Goal: Task Accomplishment & Management: Manage account settings

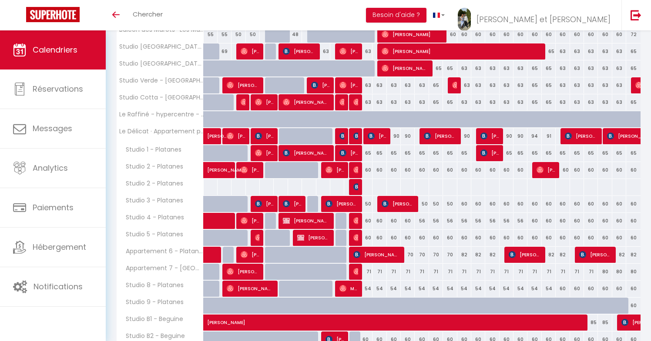
scroll to position [167, 0]
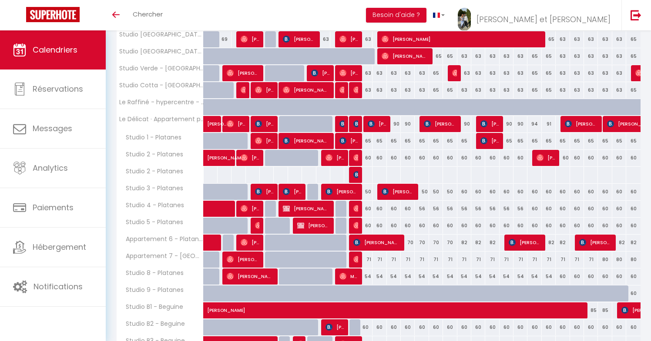
click at [368, 175] on div at bounding box center [365, 175] width 14 height 16
type input "60"
type input "Dim 12 Octobre 2025"
type input "Lun 13 Octobre 2025"
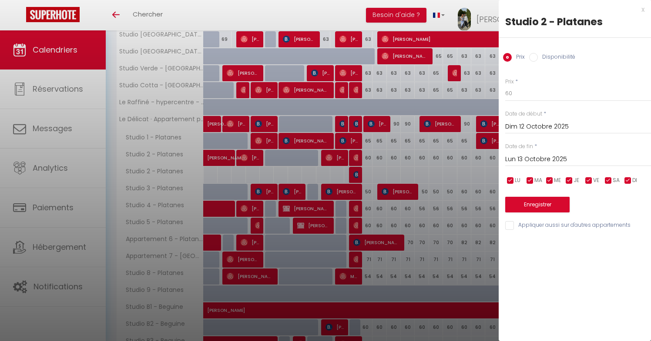
click at [421, 166] on div at bounding box center [325, 170] width 651 height 341
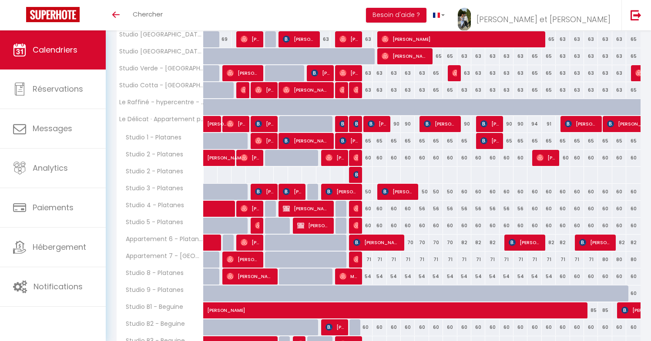
click at [367, 174] on div at bounding box center [365, 175] width 14 height 16
type input "60"
type input "Dim 12 Octobre 2025"
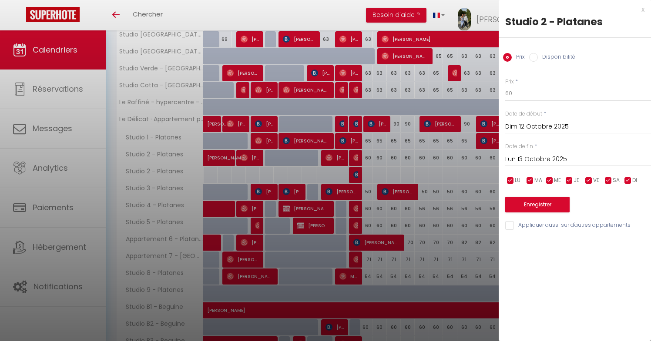
click at [539, 162] on input "Lun 13 Octobre 2025" at bounding box center [578, 159] width 146 height 11
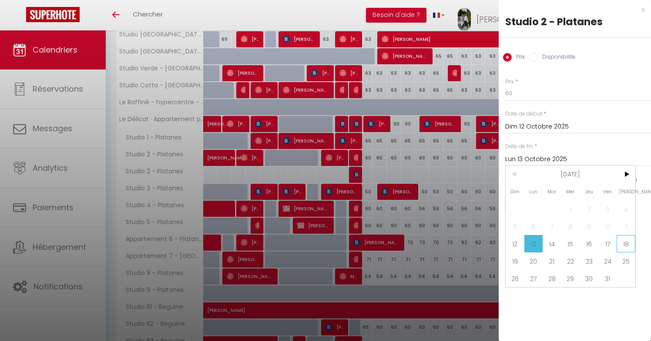
click at [627, 243] on span "18" at bounding box center [625, 243] width 19 height 17
type input "Sam 18 Octobre 2025"
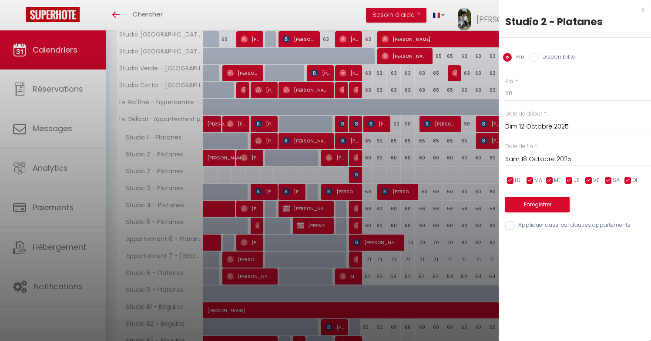
click at [489, 167] on div at bounding box center [325, 170] width 651 height 341
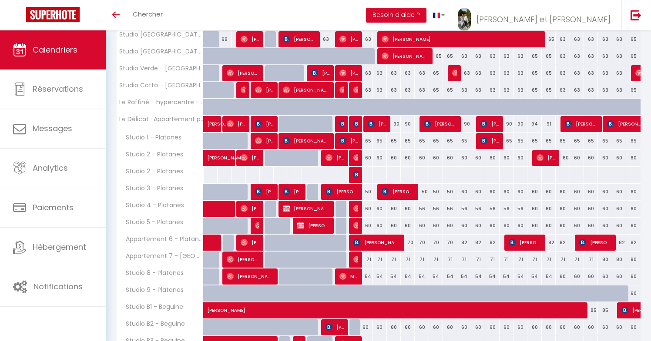
click at [366, 176] on div at bounding box center [365, 175] width 14 height 16
type input "60"
type input "Dim 12 Octobre 2025"
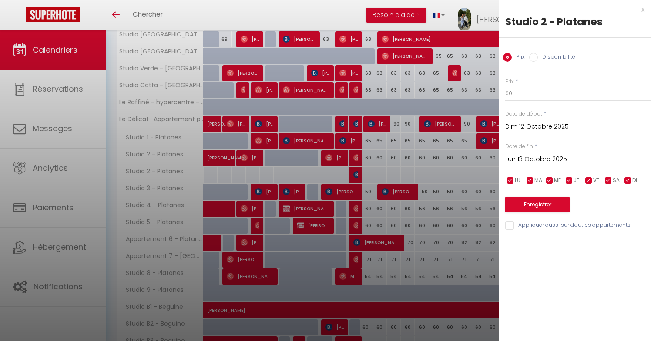
click at [559, 158] on input "Lun 13 Octobre 2025" at bounding box center [578, 159] width 146 height 11
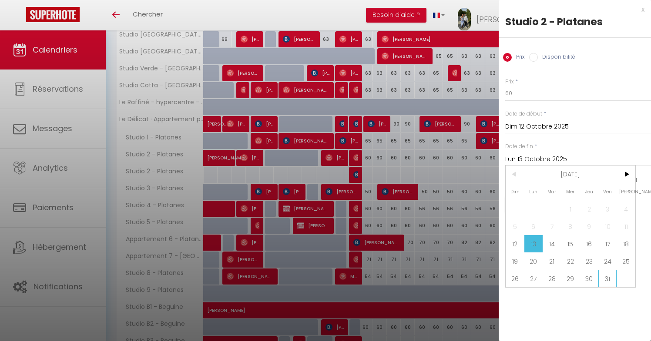
click at [599, 279] on span "31" at bounding box center [607, 278] width 19 height 17
type input "Ven 31 Octobre 2025"
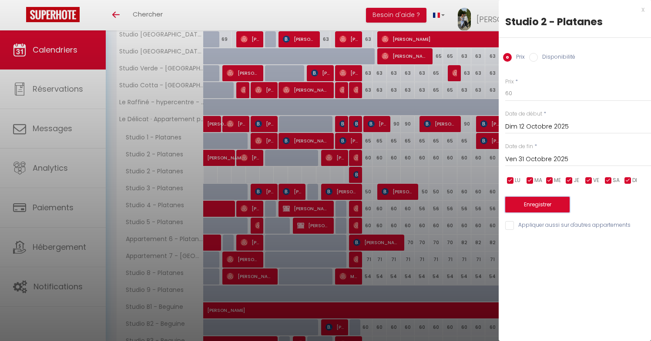
click at [545, 209] on button "Enregistrer" at bounding box center [537, 205] width 64 height 16
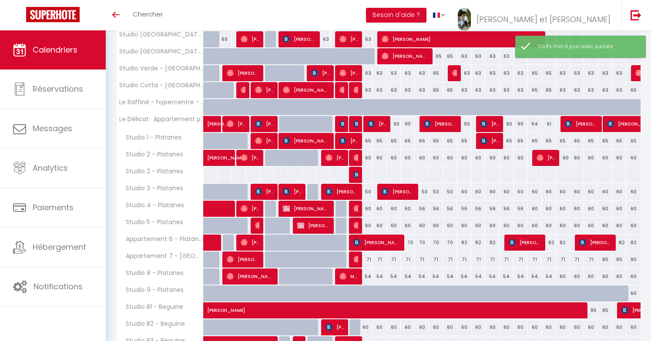
click at [368, 176] on div at bounding box center [365, 175] width 14 height 16
type input "60"
type input "Dim 12 Octobre 2025"
type input "Lun 13 Octobre 2025"
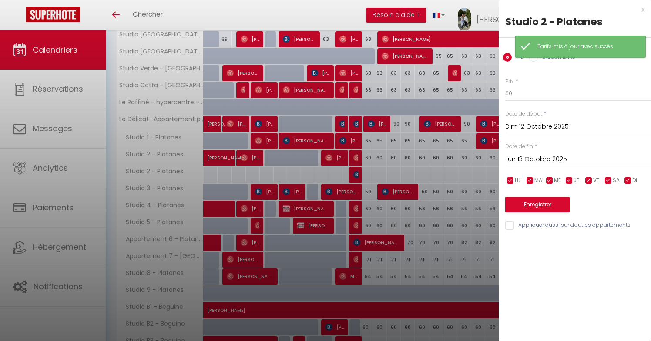
click at [368, 176] on div at bounding box center [325, 170] width 651 height 341
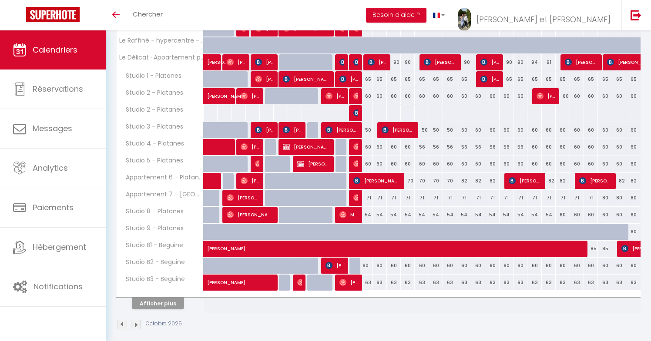
scroll to position [236, 0]
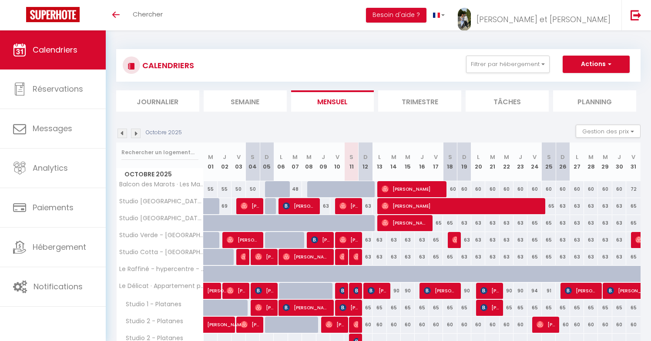
scroll to position [236, 0]
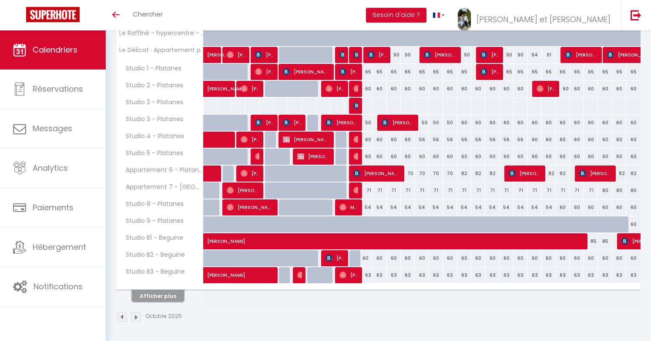
click at [164, 294] on button "Afficher plus" at bounding box center [158, 297] width 52 height 12
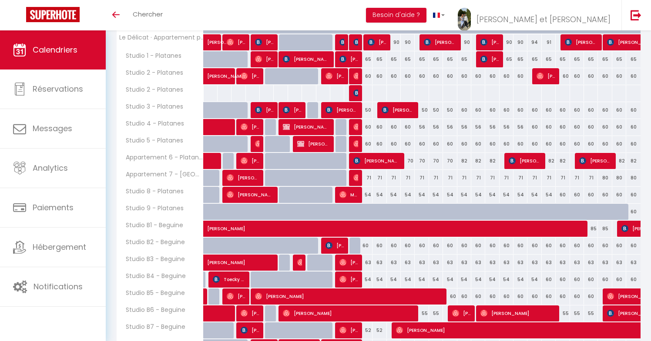
scroll to position [250, 0]
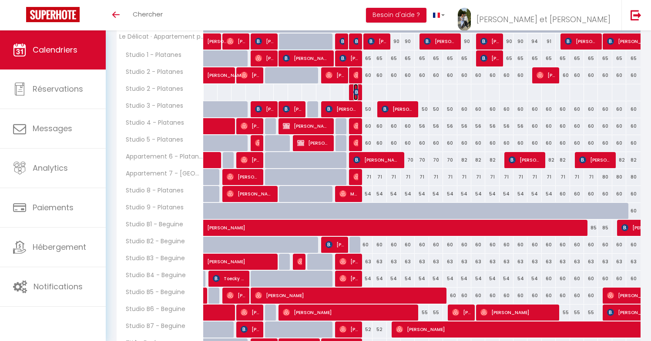
click at [355, 92] on img at bounding box center [356, 92] width 7 height 7
select select "OK"
select select "0"
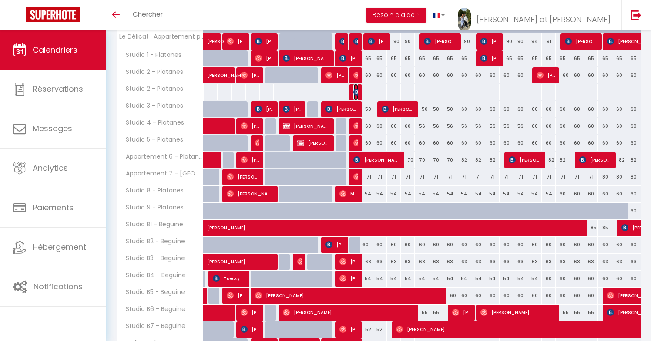
select select "1"
select select
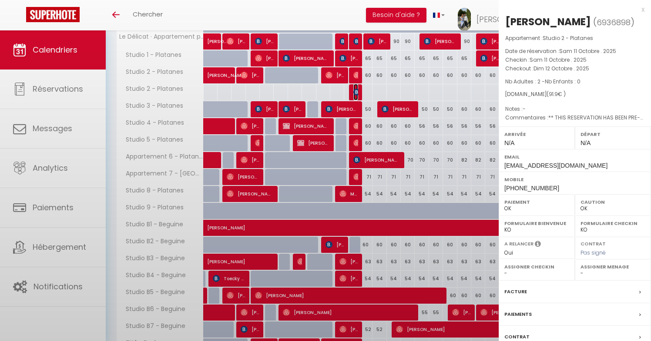
select select "49307"
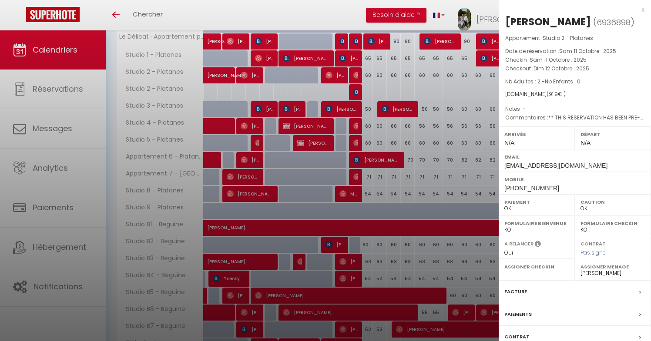
click at [355, 92] on div at bounding box center [325, 170] width 651 height 341
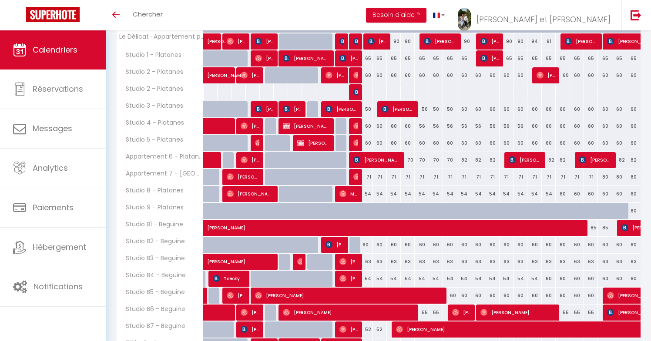
click at [360, 78] on div "60" at bounding box center [365, 75] width 14 height 16
type input "60"
type input "Dim 12 Octobre 2025"
type input "Lun 13 Octobre 2025"
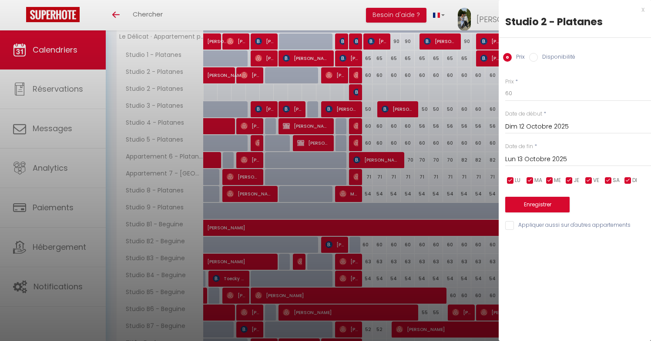
click at [375, 98] on div at bounding box center [325, 170] width 651 height 341
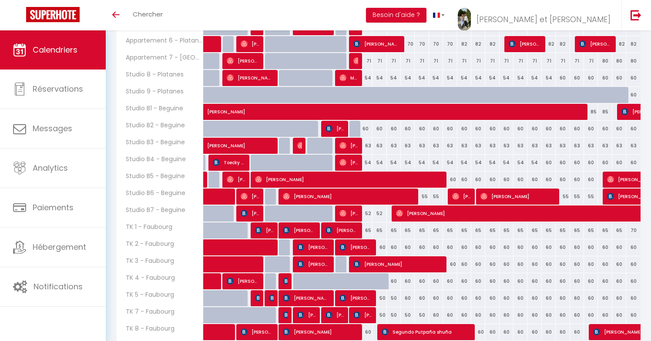
scroll to position [418, 0]
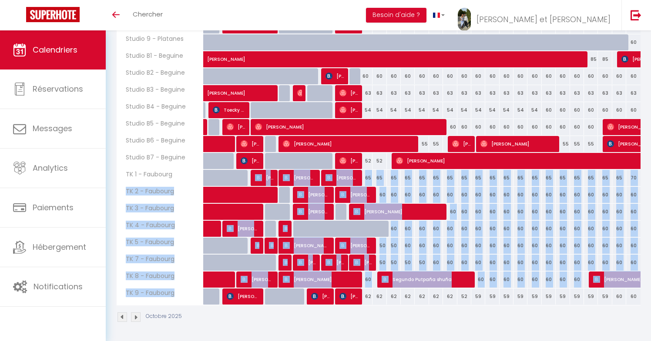
drag, startPoint x: 179, startPoint y: 301, endPoint x: 121, endPoint y: 180, distance: 133.6
click at [121, 180] on tbody "Balcon des Marots · Les Marots - Balcon - 5min du centre-ville Troyes 55 55 50 …" at bounding box center [379, 34] width 524 height 543
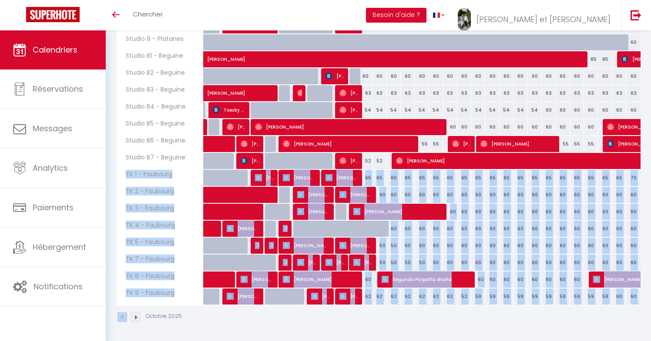
drag, startPoint x: 124, startPoint y: 173, endPoint x: 216, endPoint y: 308, distance: 163.7
click at [216, 308] on div "Octobre 2025 Gestion des prix Nb Nuits minimum Règles Disponibilité Octobre 202…" at bounding box center [378, 18] width 524 height 625
click at [219, 312] on div "Octobre 2025" at bounding box center [378, 319] width 524 height 26
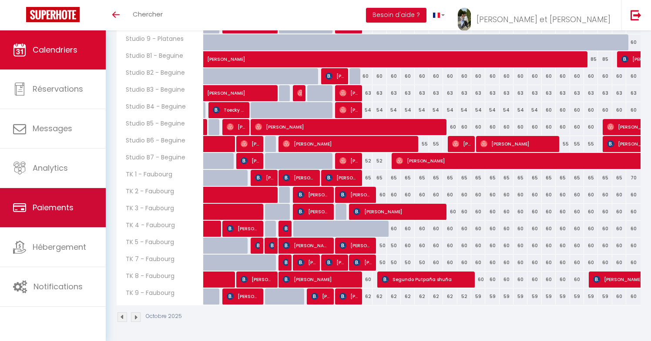
click at [66, 210] on span "Paiements" at bounding box center [53, 207] width 41 height 11
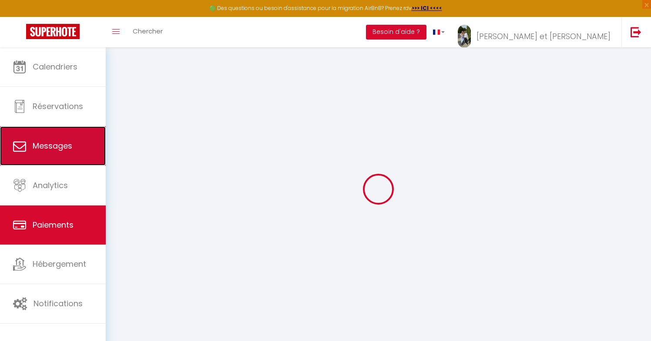
select select "2"
select select "0"
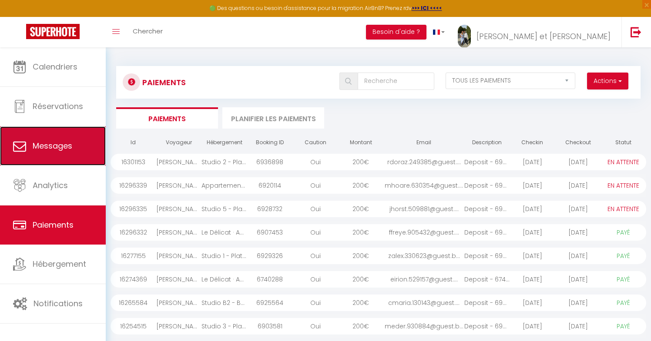
click at [60, 151] on span "Messages" at bounding box center [53, 145] width 40 height 11
select select "message"
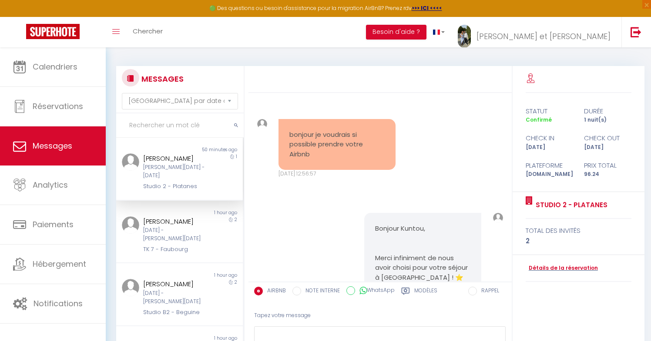
scroll to position [1915, 0]
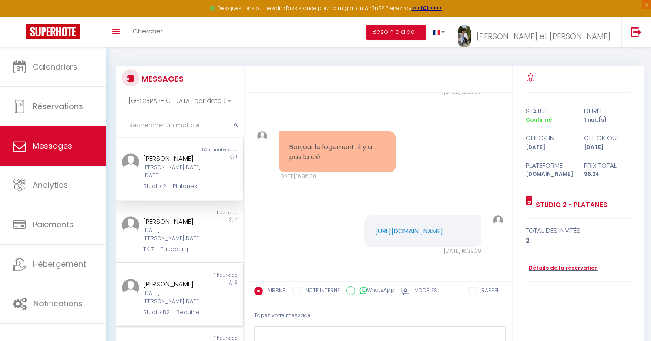
click at [180, 290] on div "Jeu 09 Oct - Sam 11 Oct" at bounding box center [174, 298] width 62 height 17
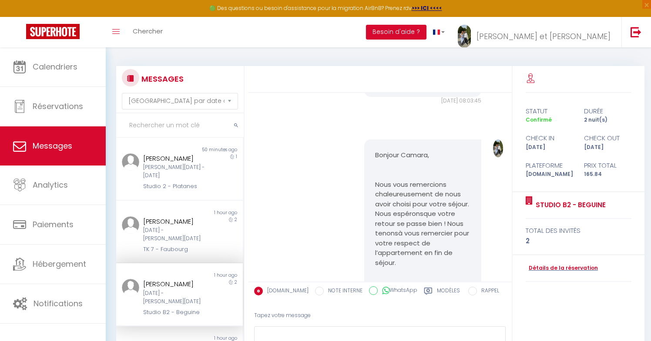
scroll to position [1880, 0]
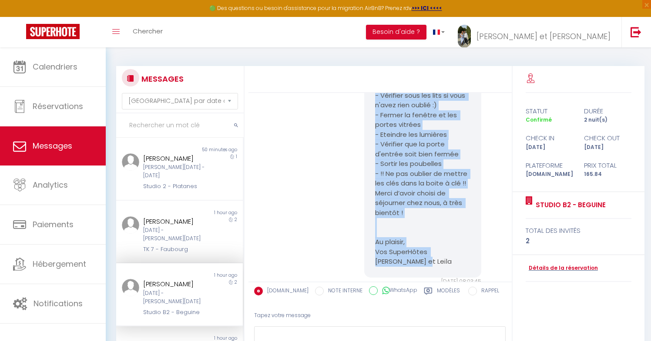
drag, startPoint x: 375, startPoint y: 186, endPoint x: 441, endPoint y: 272, distance: 108.6
click at [441, 272] on div "Bonjour Camara, Merci infiniment de nous avoir choisi pour votre séjour à Meaux…" at bounding box center [379, 187] width 263 height 189
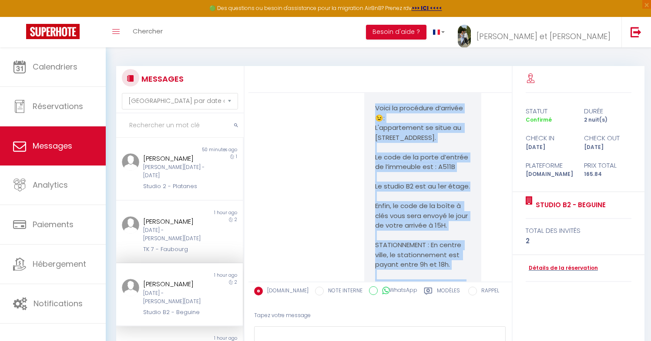
click at [429, 245] on p "L'appartement se situe au 2 Rue des Béguines, 77100, à Meaux. Le code de la por…" at bounding box center [422, 226] width 95 height 206
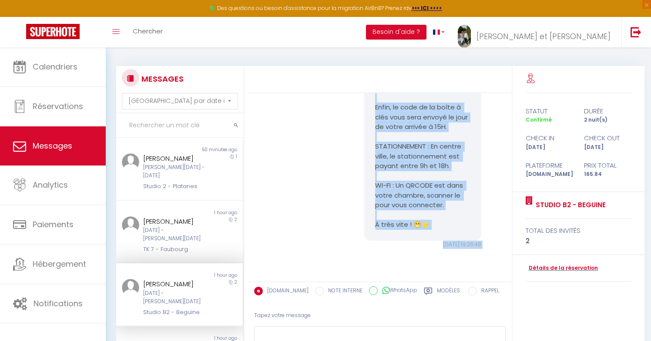
scroll to position [1394, 0]
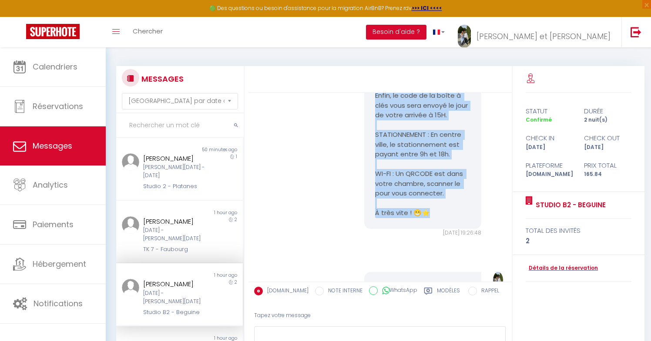
drag, startPoint x: 374, startPoint y: 139, endPoint x: 444, endPoint y: 221, distance: 107.8
click at [444, 221] on div "Bonjour, Nous avons bien reçu la caution. Nous vous rappelons que l’arrivée dan…" at bounding box center [422, 42] width 117 height 374
copy pre "Voici la procédure d’arrivée 😉 : L'appartement se situe au 2 Rue des Béguines, …"
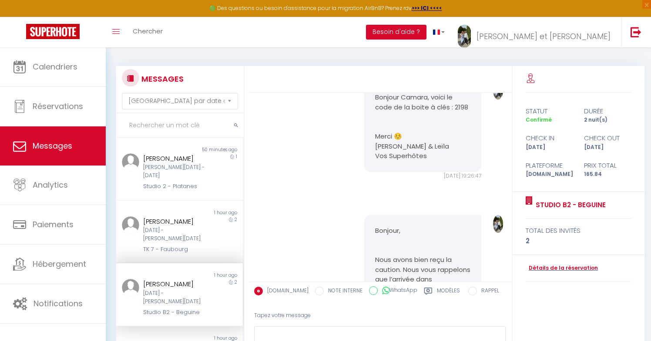
scroll to position [1003, 0]
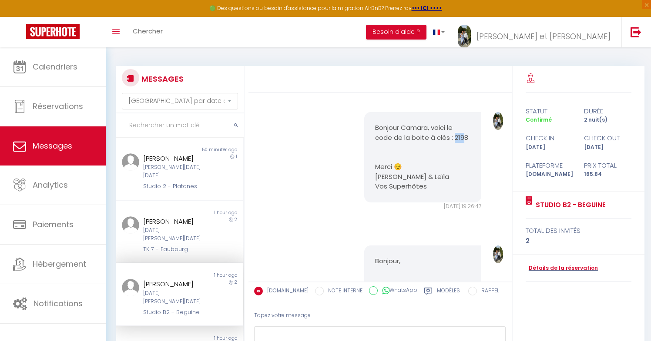
drag, startPoint x: 453, startPoint y: 137, endPoint x: 464, endPoint y: 137, distance: 11.3
click at [464, 137] on p "Bonjour Camara, voici le code de la boite à clés : 2198" at bounding box center [422, 133] width 95 height 20
drag, startPoint x: 471, startPoint y: 137, endPoint x: 454, endPoint y: 137, distance: 17.4
click at [454, 137] on div "Bonjour Camara, voici le code de la boite à clés : 2198 Merci ☺️ Samuel & Leïla…" at bounding box center [422, 157] width 117 height 90
copy p "2198"
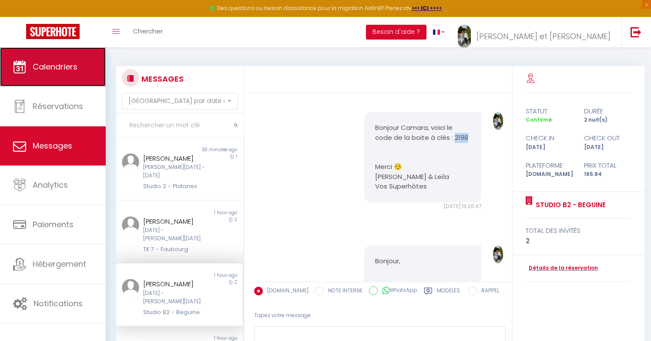
click at [90, 83] on link "Calendriers" at bounding box center [53, 66] width 106 height 39
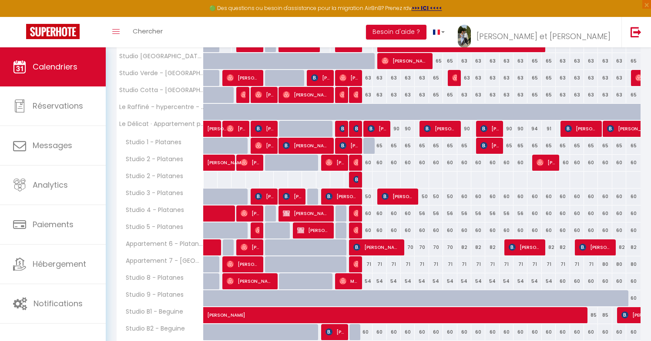
scroll to position [253, 0]
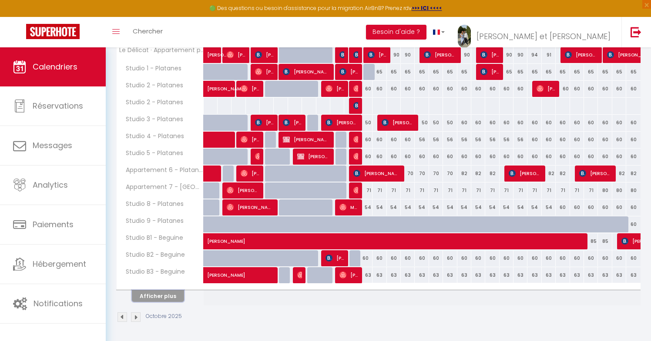
click at [157, 295] on button "Afficher plus" at bounding box center [158, 297] width 52 height 12
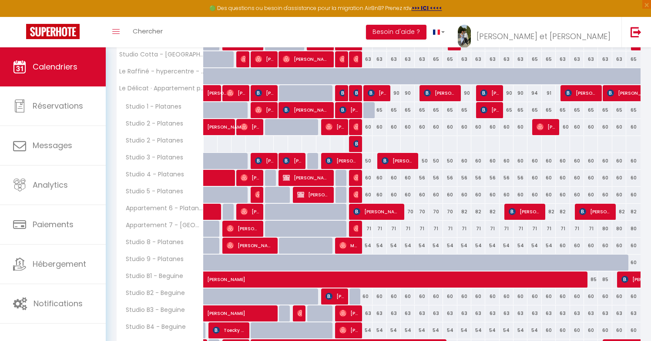
scroll to position [214, 0]
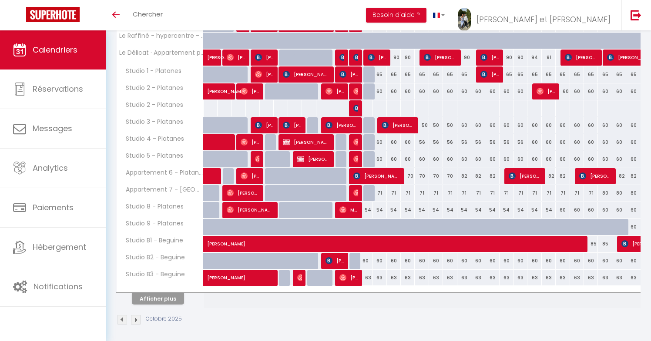
scroll to position [236, 0]
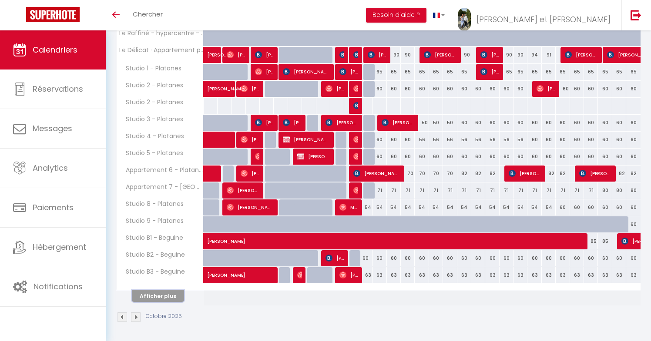
click at [170, 300] on button "Afficher plus" at bounding box center [158, 297] width 52 height 12
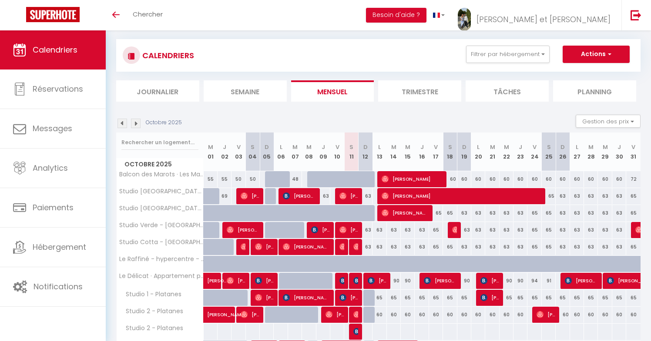
scroll to position [6, 0]
